Goal: Task Accomplishment & Management: Manage account settings

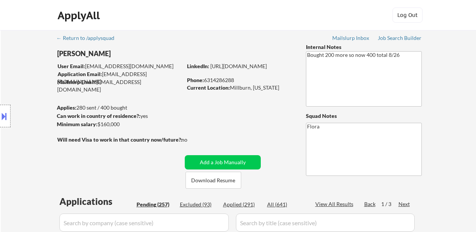
select select ""pending""
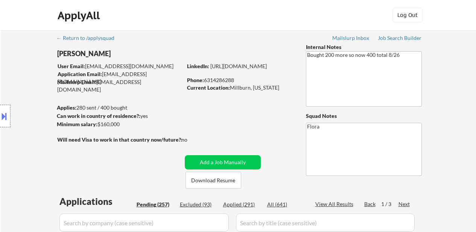
select select ""pending""
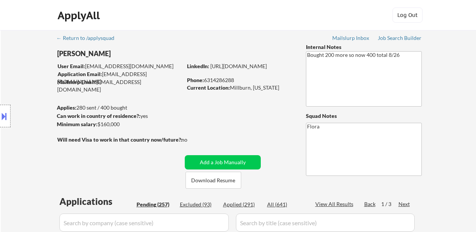
select select ""pending""
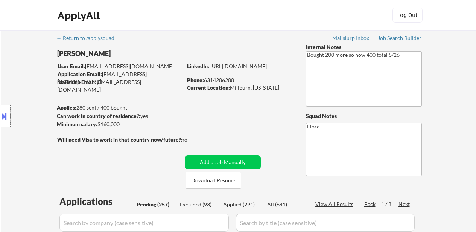
select select ""pending""
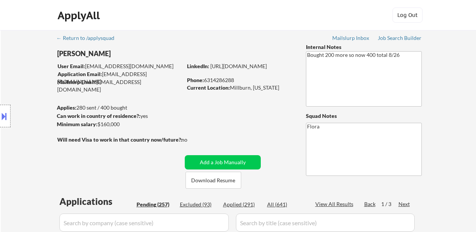
select select ""pending""
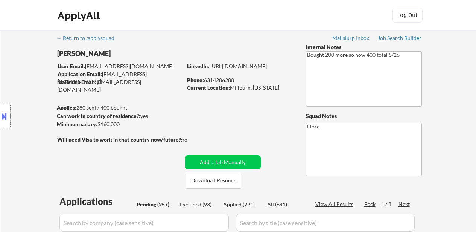
select select ""pending""
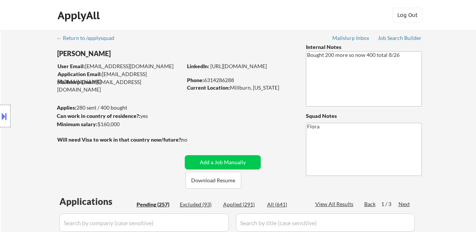
select select ""pending""
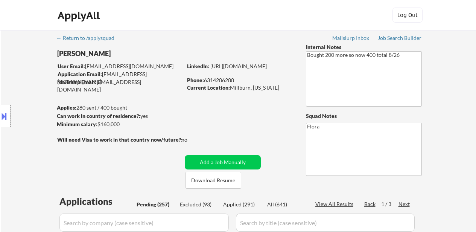
select select ""pending""
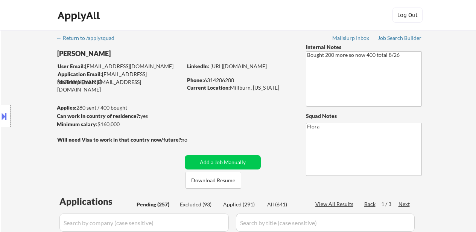
select select ""pending""
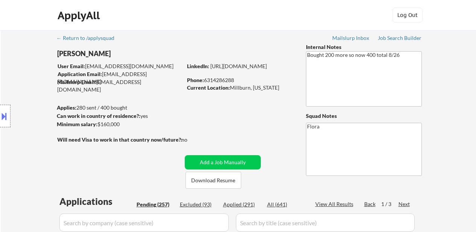
select select ""pending""
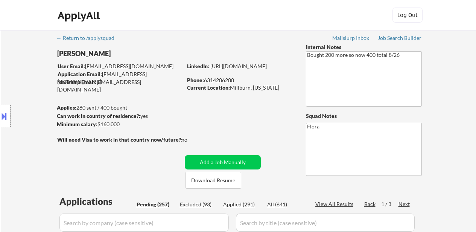
select select ""pending""
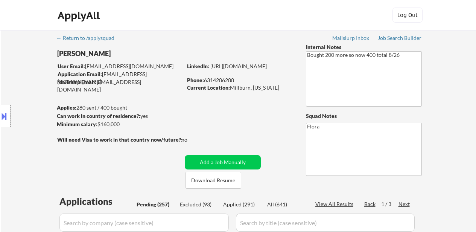
select select ""pending""
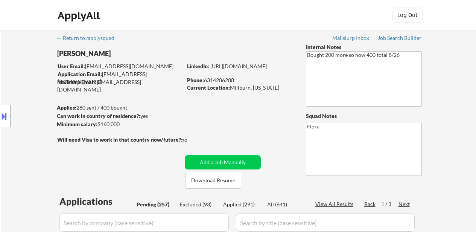
select select ""pending""
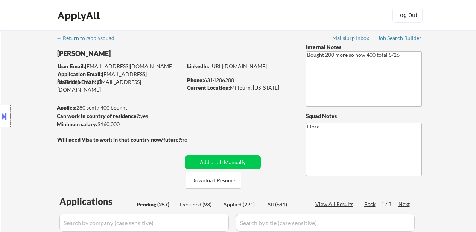
select select ""pending""
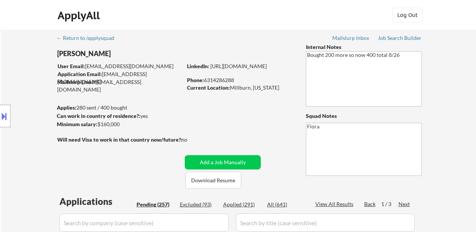
select select ""pending""
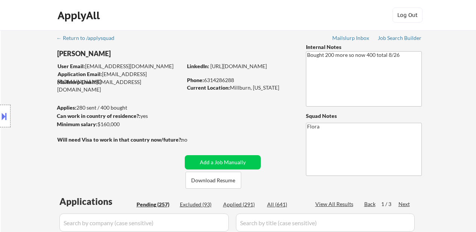
select select ""pending""
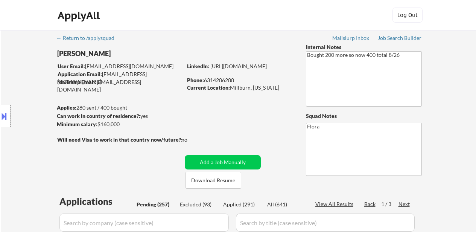
select select ""pending""
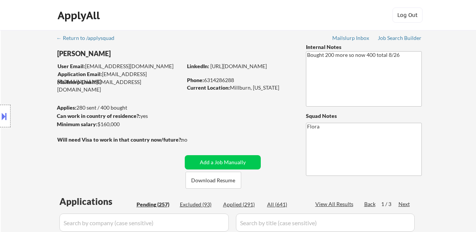
select select ""pending""
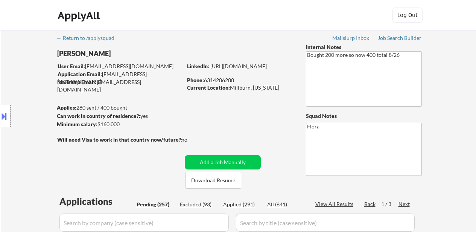
select select ""pending""
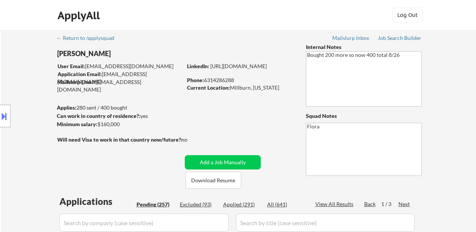
select select ""pending""
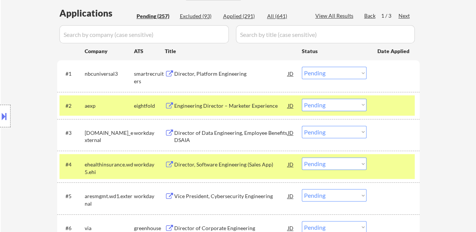
scroll to position [188, 0]
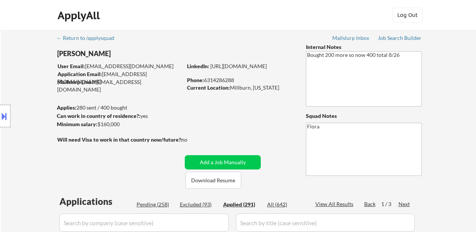
select select ""applied""
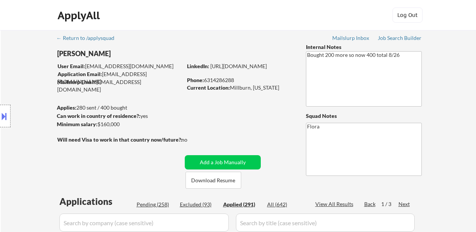
select select ""applied""
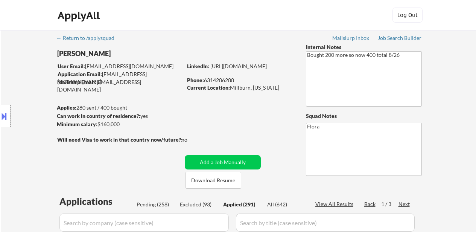
select select ""applied""
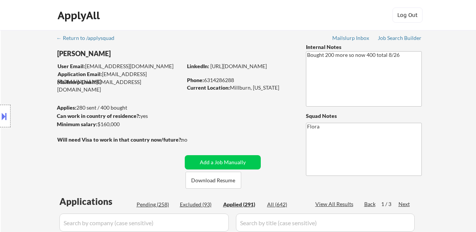
select select ""applied""
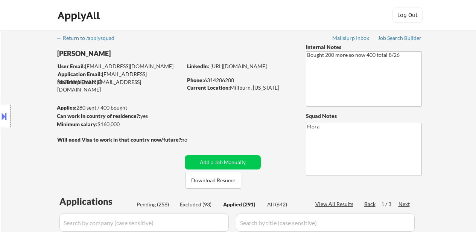
select select ""applied""
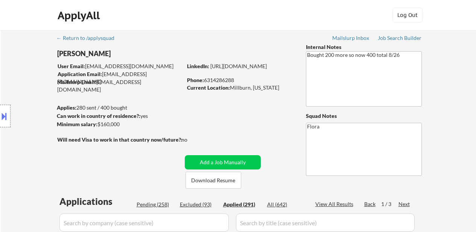
select select ""applied""
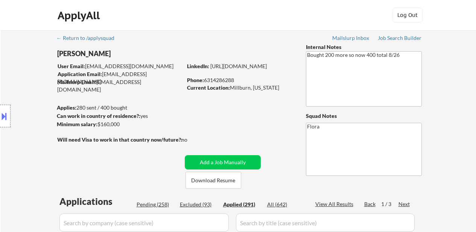
select select ""applied""
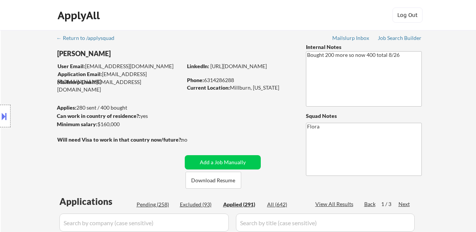
select select ""applied""
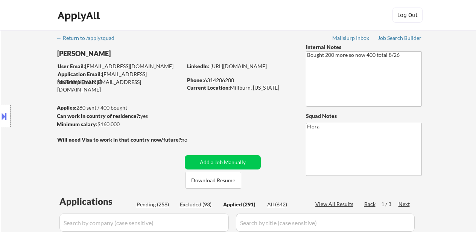
select select ""applied""
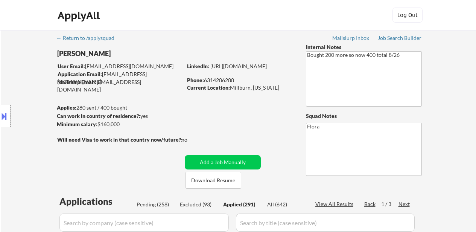
select select ""applied""
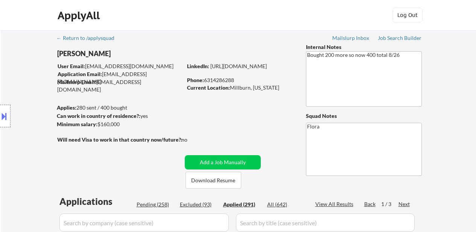
select select ""applied""
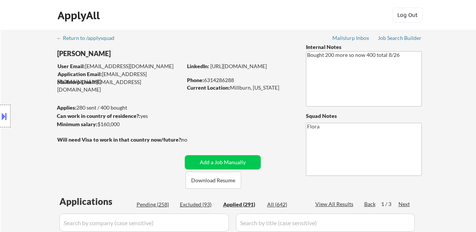
select select ""applied""
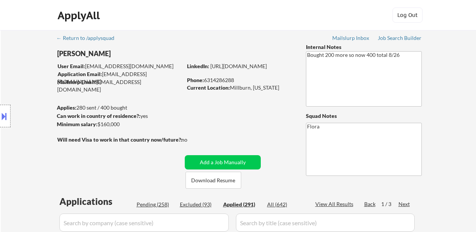
select select ""applied""
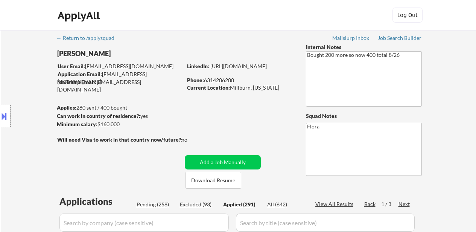
select select ""applied""
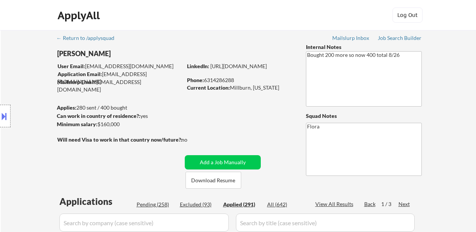
select select ""applied""
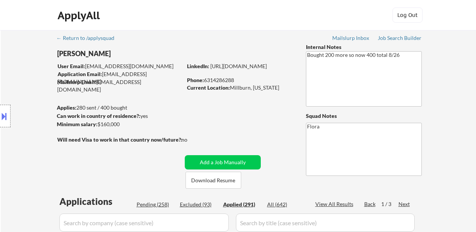
select select ""applied""
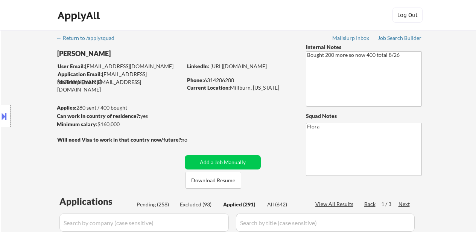
select select ""applied""
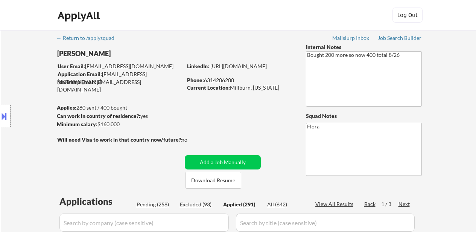
select select ""applied""
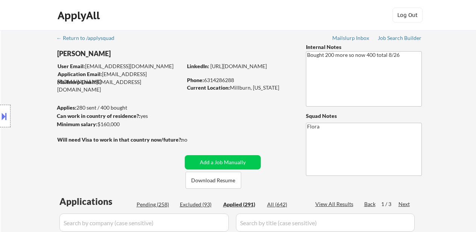
select select ""applied""
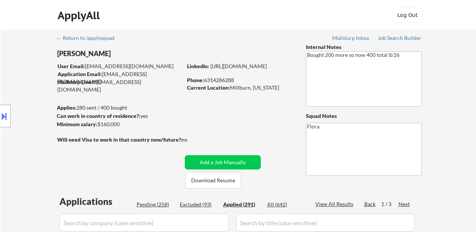
select select ""applied""
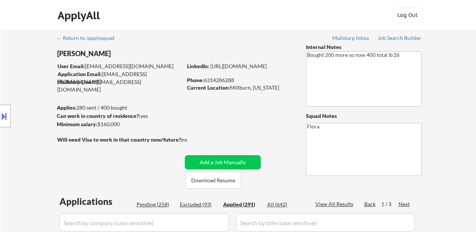
scroll to position [113, 0]
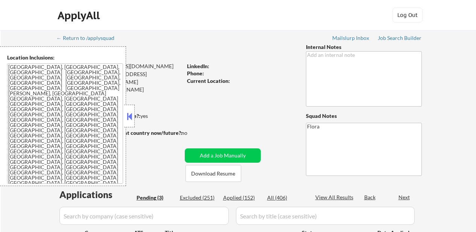
select select ""pending""
click at [212, 173] on button "Download Resume" at bounding box center [214, 173] width 56 height 17
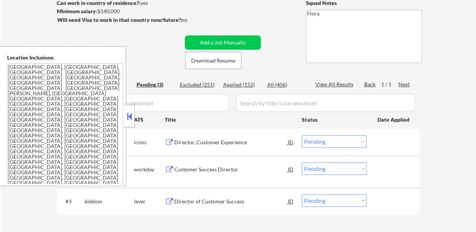
click at [128, 116] on button at bounding box center [129, 116] width 8 height 11
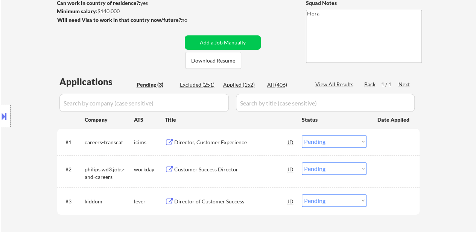
click at [206, 142] on div "Director, Customer Experience" at bounding box center [231, 143] width 114 height 8
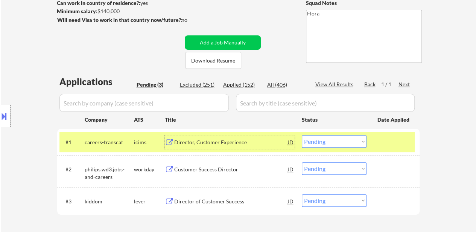
click at [213, 172] on div "Customer Success Director" at bounding box center [231, 170] width 114 height 8
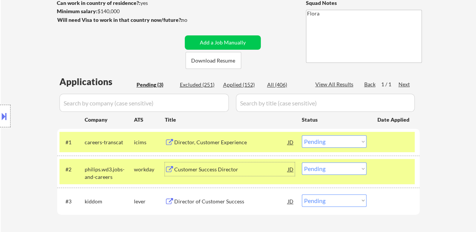
click at [232, 201] on div "Director of Customer Success" at bounding box center [231, 202] width 114 height 8
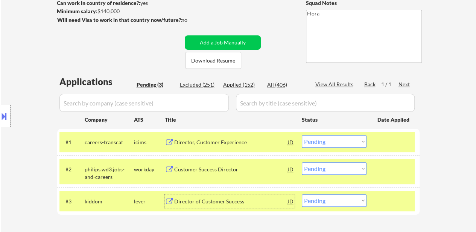
click at [345, 144] on select "Choose an option... Pending Applied Excluded (Questions) Excluded (Expired) Exc…" at bounding box center [334, 141] width 65 height 12
click at [302, 135] on select "Choose an option... Pending Applied Excluded (Questions) Excluded (Expired) Exc…" at bounding box center [334, 141] width 65 height 12
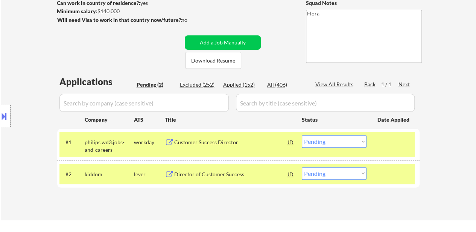
click at [226, 145] on div "Customer Success Director" at bounding box center [231, 143] width 114 height 8
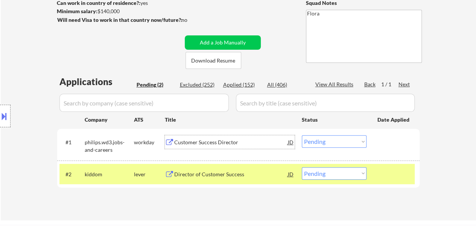
drag, startPoint x: 348, startPoint y: 141, endPoint x: 346, endPoint y: 145, distance: 4.4
click at [348, 141] on select "Choose an option... Pending Applied Excluded (Questions) Excluded (Expired) Exc…" at bounding box center [334, 141] width 65 height 12
click at [302, 135] on select "Choose an option... Pending Applied Excluded (Questions) Excluded (Expired) Exc…" at bounding box center [334, 141] width 65 height 12
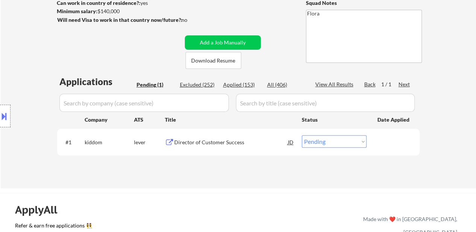
click at [337, 145] on select "Choose an option... Pending Applied Excluded (Questions) Excluded (Expired) Exc…" at bounding box center [334, 141] width 65 height 12
select select ""applied""
click at [302, 135] on select "Choose an option... Pending Applied Excluded (Questions) Excluded (Expired) Exc…" at bounding box center [334, 141] width 65 height 12
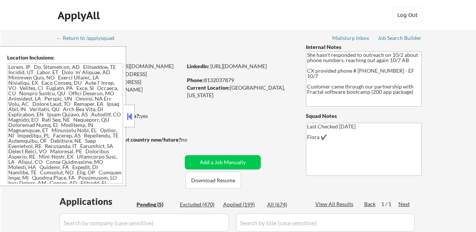
select select ""pending""
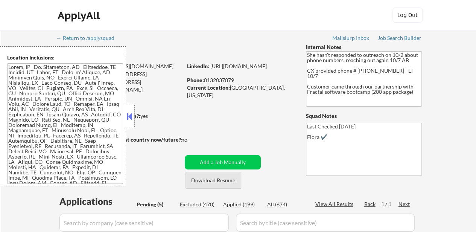
click at [216, 183] on button "Download Resume" at bounding box center [214, 180] width 56 height 17
click at [130, 112] on button at bounding box center [129, 116] width 8 height 11
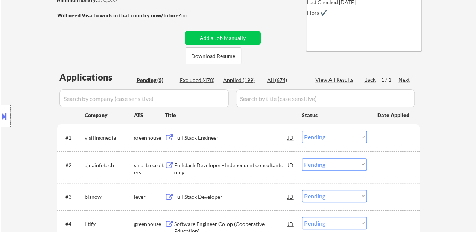
scroll to position [188, 0]
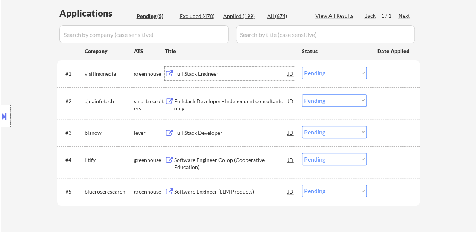
click at [198, 75] on div "Full Stack Engineer" at bounding box center [231, 74] width 114 height 8
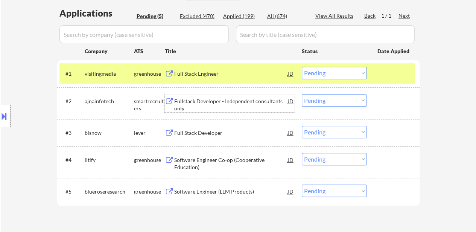
click at [194, 94] on div "Fullstack Developer - Independent consultants only" at bounding box center [231, 103] width 114 height 18
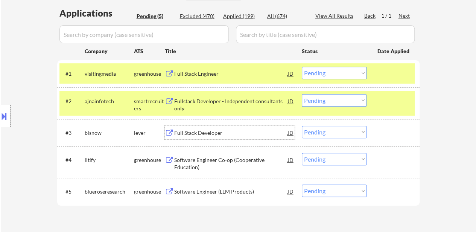
click at [209, 133] on div "Full Stack Developer" at bounding box center [231, 133] width 114 height 8
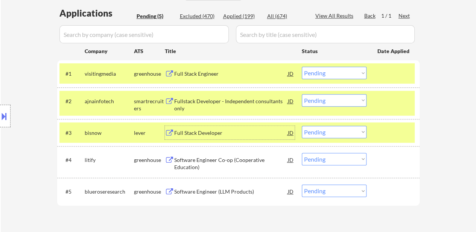
click at [193, 168] on div "Software Engineer Co-op (Cooperative Education)" at bounding box center [231, 163] width 114 height 15
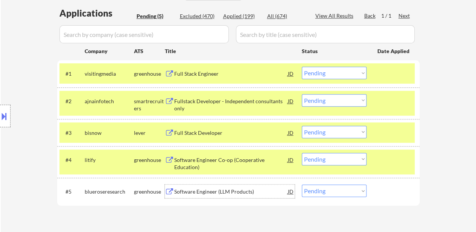
click at [182, 193] on div "Software Engineer (LLM Products)" at bounding box center [231, 192] width 114 height 8
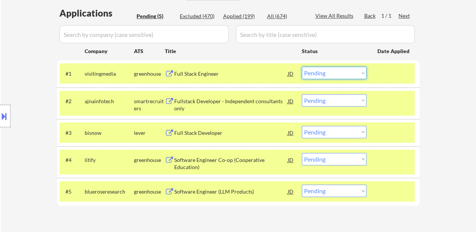
click at [345, 73] on select "Choose an option... Pending Applied Excluded (Questions) Excluded (Expired) Exc…" at bounding box center [334, 73] width 65 height 12
click at [302, 67] on select "Choose an option... Pending Applied Excluded (Questions) Excluded (Expired) Exc…" at bounding box center [334, 73] width 65 height 12
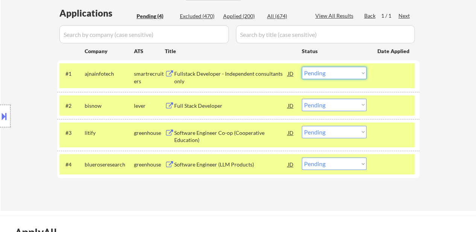
click at [316, 70] on select "Choose an option... Pending Applied Excluded (Questions) Excluded (Expired) Exc…" at bounding box center [334, 73] width 65 height 12
click at [302, 67] on select "Choose an option... Pending Applied Excluded (Questions) Excluded (Expired) Exc…" at bounding box center [334, 73] width 65 height 12
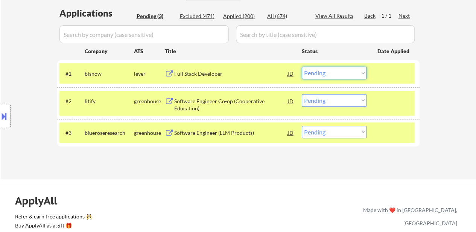
drag, startPoint x: 321, startPoint y: 69, endPoint x: 320, endPoint y: 78, distance: 8.7
click at [321, 69] on select "Choose an option... Pending Applied Excluded (Questions) Excluded (Expired) Exc…" at bounding box center [334, 73] width 65 height 12
click at [302, 67] on select "Choose an option... Pending Applied Excluded (Questions) Excluded (Expired) Exc…" at bounding box center [334, 73] width 65 height 12
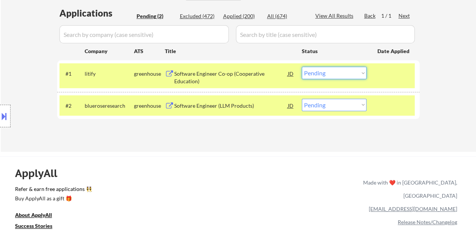
click at [325, 75] on select "Choose an option... Pending Applied Excluded (Questions) Excluded (Expired) Exc…" at bounding box center [334, 73] width 65 height 12
click at [302, 67] on select "Choose an option... Pending Applied Excluded (Questions) Excluded (Expired) Exc…" at bounding box center [334, 73] width 65 height 12
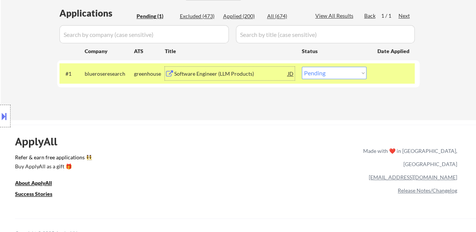
click at [240, 73] on div "Software Engineer (LLM Products)" at bounding box center [231, 74] width 114 height 8
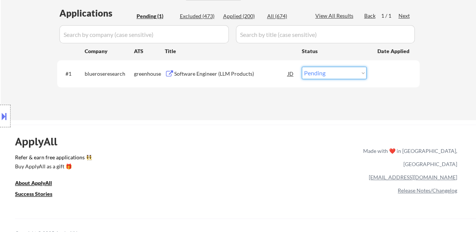
drag, startPoint x: 349, startPoint y: 70, endPoint x: 346, endPoint y: 78, distance: 8.6
click at [349, 70] on select "Choose an option... Pending Applied Excluded (Questions) Excluded (Expired) Exc…" at bounding box center [334, 73] width 65 height 12
select select ""excluded""
click at [302, 67] on select "Choose an option... Pending Applied Excluded (Questions) Excluded (Expired) Exc…" at bounding box center [334, 73] width 65 height 12
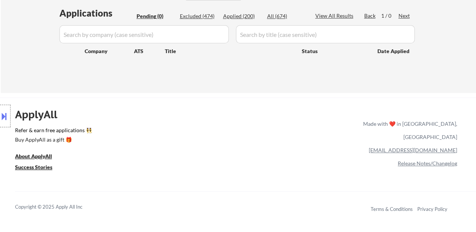
type textarea "Flora ✔️"
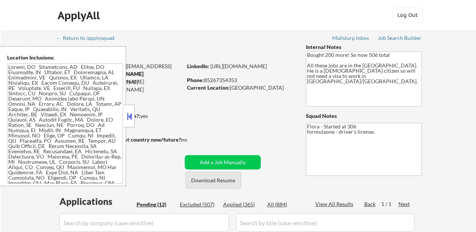
select select ""pending""
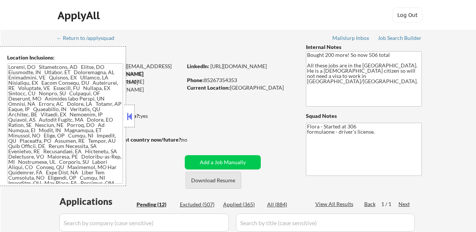
select select ""pending""
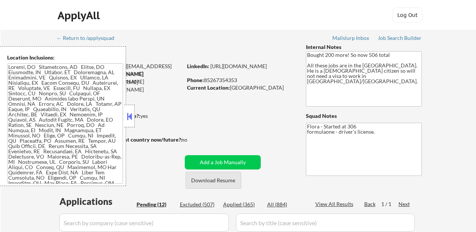
select select ""pending""
click at [229, 179] on button "Download Resume" at bounding box center [214, 180] width 56 height 17
click at [130, 115] on button at bounding box center [129, 116] width 8 height 11
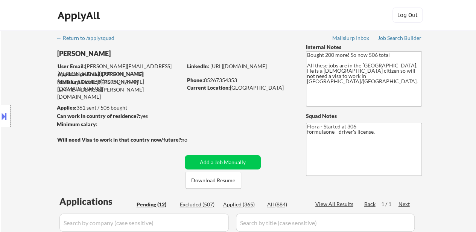
scroll to position [113, 0]
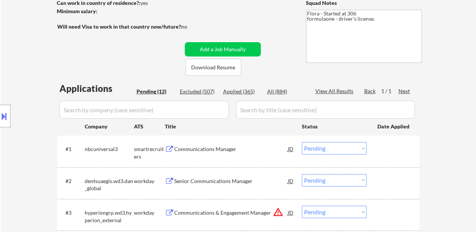
click at [217, 139] on div "#1 nbcuniversal3 smartrecruiters Communications Manager [PERSON_NAME] an option…" at bounding box center [238, 151] width 356 height 25
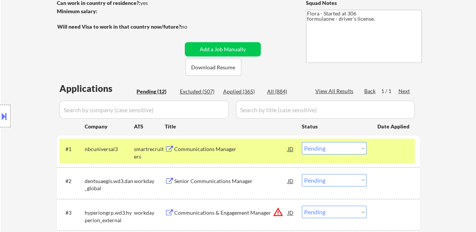
click at [219, 147] on div "Communications Manager" at bounding box center [231, 149] width 114 height 8
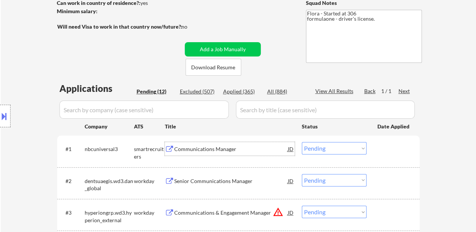
click at [235, 181] on div "Senior Communications Manager" at bounding box center [231, 181] width 114 height 8
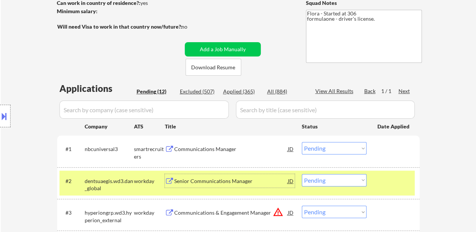
click at [247, 214] on div "Communications & Engagement Manager" at bounding box center [231, 213] width 114 height 8
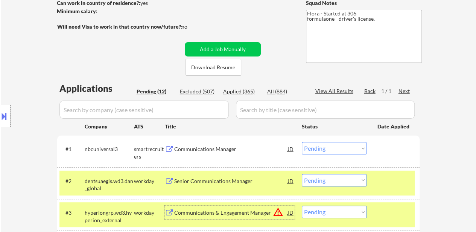
scroll to position [188, 0]
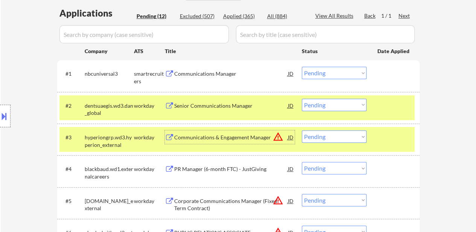
click at [351, 133] on select "Choose an option... Pending Applied Excluded (Questions) Excluded (Expired) Exc…" at bounding box center [334, 136] width 65 height 12
click at [302, 130] on select "Choose an option... Pending Applied Excluded (Questions) Excluded (Expired) Exc…" at bounding box center [334, 136] width 65 height 12
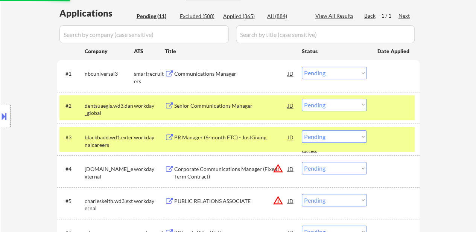
click at [386, 138] on div at bounding box center [394, 137] width 33 height 14
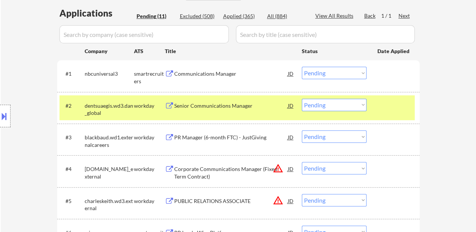
click at [257, 139] on div "PR Manager (6-month FTC) - JustGiving" at bounding box center [231, 138] width 114 height 8
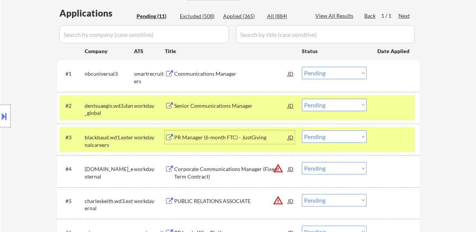
click at [326, 139] on select "Choose an option... Pending Applied Excluded (Questions) Excluded (Expired) Exc…" at bounding box center [334, 136] width 65 height 12
click at [302, 130] on select "Choose an option... Pending Applied Excluded (Questions) Excluded (Expired) Exc…" at bounding box center [334, 136] width 65 height 12
click at [218, 163] on div "Corporate Communications Manager (Fixed Term Contract)" at bounding box center [231, 171] width 114 height 18
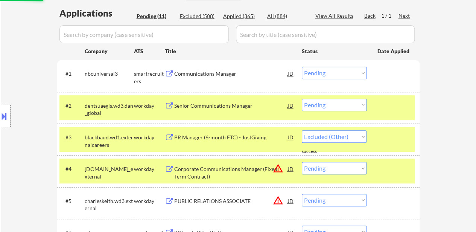
select select ""pending""
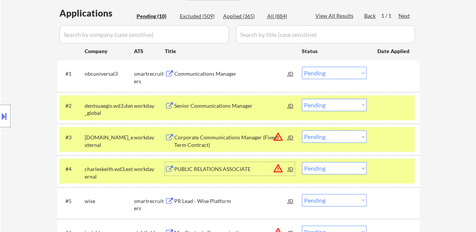
click at [390, 166] on div at bounding box center [394, 169] width 33 height 14
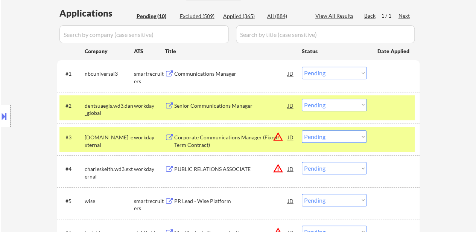
click at [225, 170] on div "PUBLIC RELATIONS ASSOCIATE" at bounding box center [231, 169] width 114 height 8
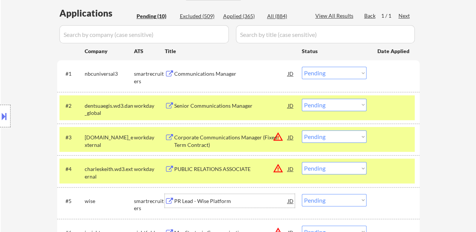
click at [197, 198] on div "PR Lead - Wise Platform" at bounding box center [231, 201] width 114 height 8
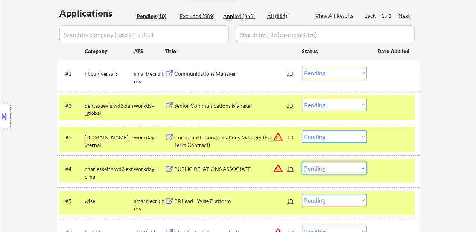
click at [319, 168] on select "Choose an option... Pending Applied Excluded (Questions) Excluded (Expired) Exc…" at bounding box center [334, 168] width 65 height 12
click at [302, 162] on select "Choose an option... Pending Applied Excluded (Questions) Excluded (Expired) Exc…" at bounding box center [334, 168] width 65 height 12
select select ""pending""
